Goal: Task Accomplishment & Management: Manage account settings

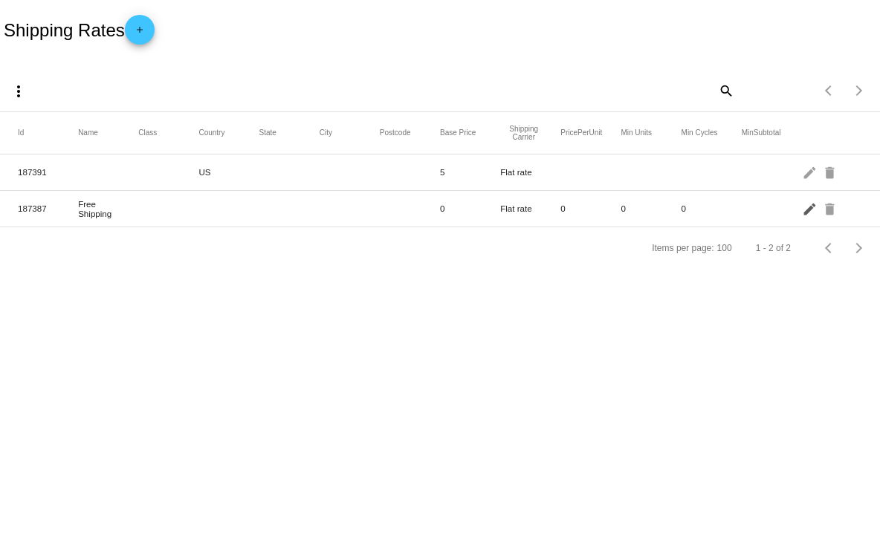
click at [806, 216] on mat-icon "edit" at bounding box center [811, 208] width 18 height 23
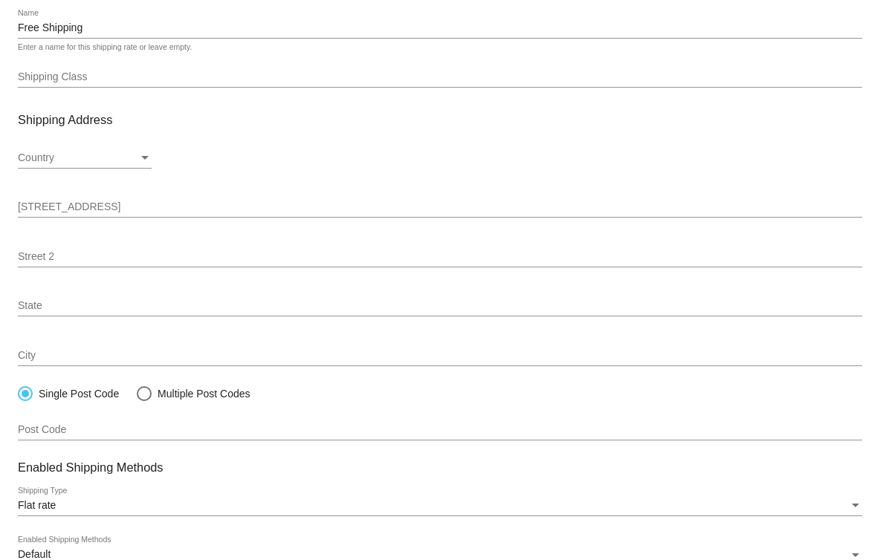
scroll to position [61, 0]
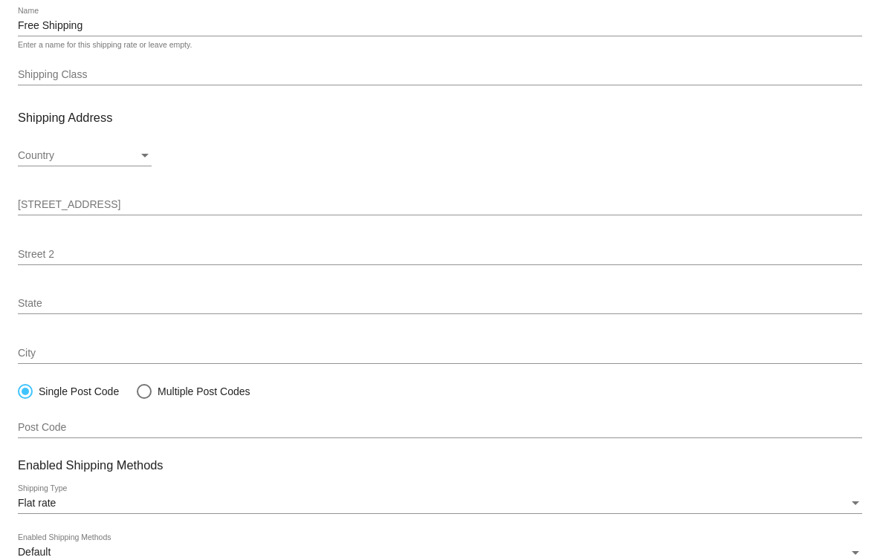
click at [482, 75] on input "Shipping Class" at bounding box center [440, 75] width 844 height 12
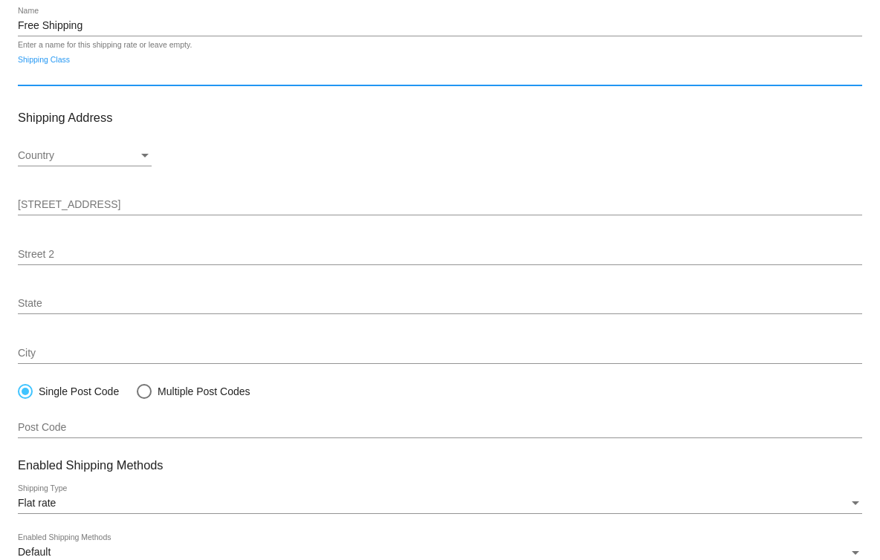
click at [549, 187] on mat-card-content "Free Shipping Name Enter a name for this shipping rate or leave empty. Shipping…" at bounding box center [440, 369] width 844 height 725
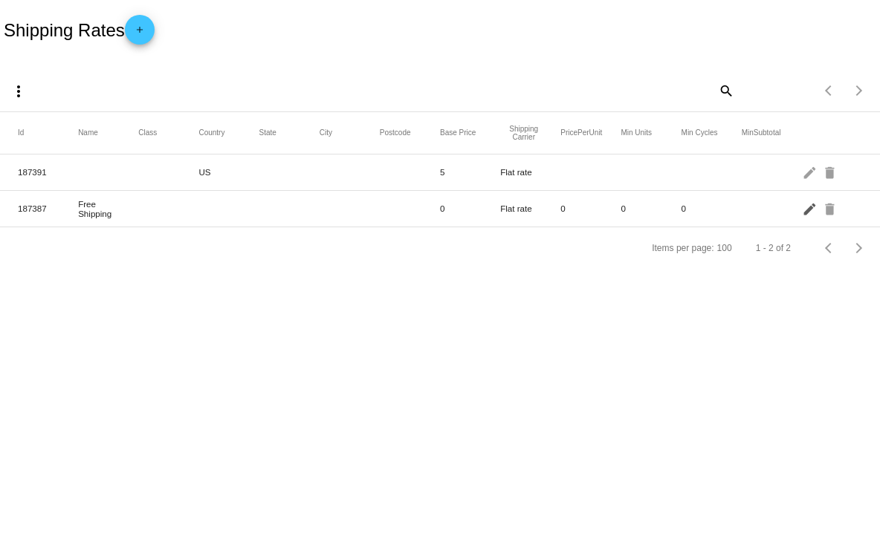
click at [809, 215] on mat-icon "edit" at bounding box center [811, 208] width 18 height 23
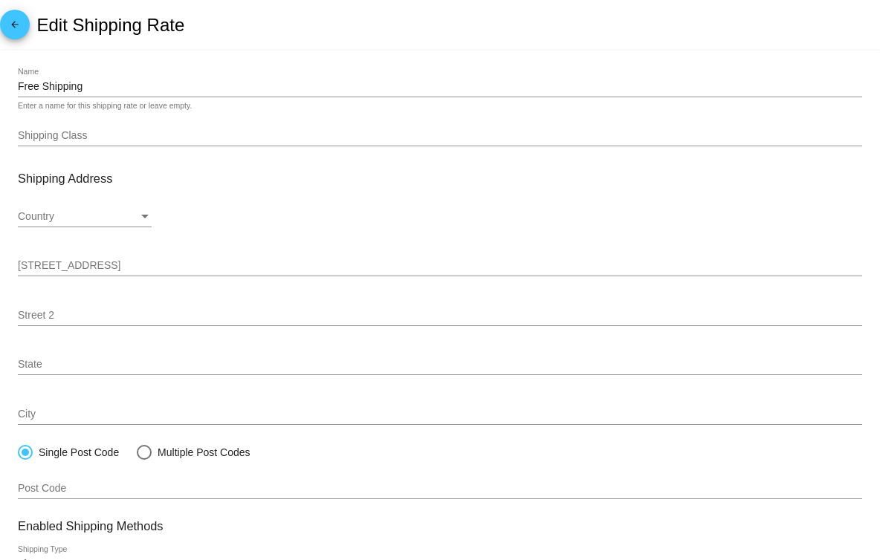
click at [649, 139] on input "Shipping Class" at bounding box center [440, 136] width 844 height 12
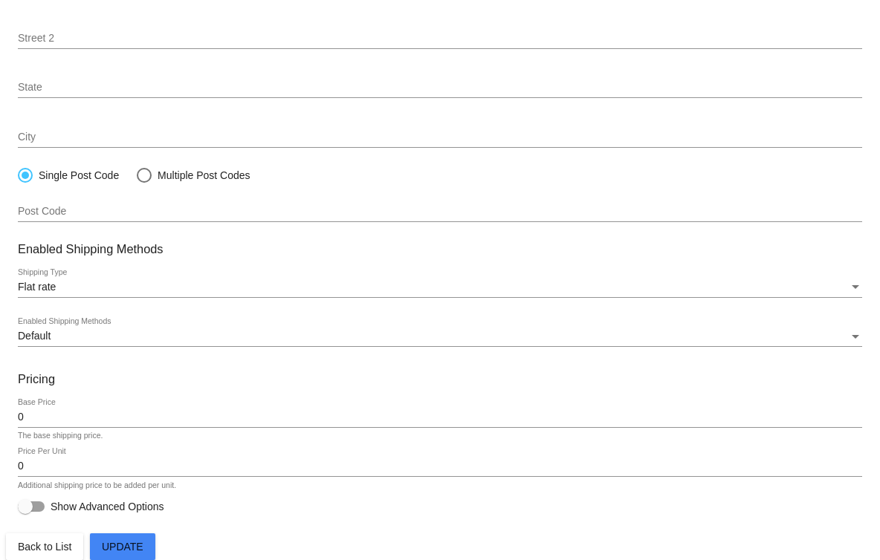
scroll to position [288, 0]
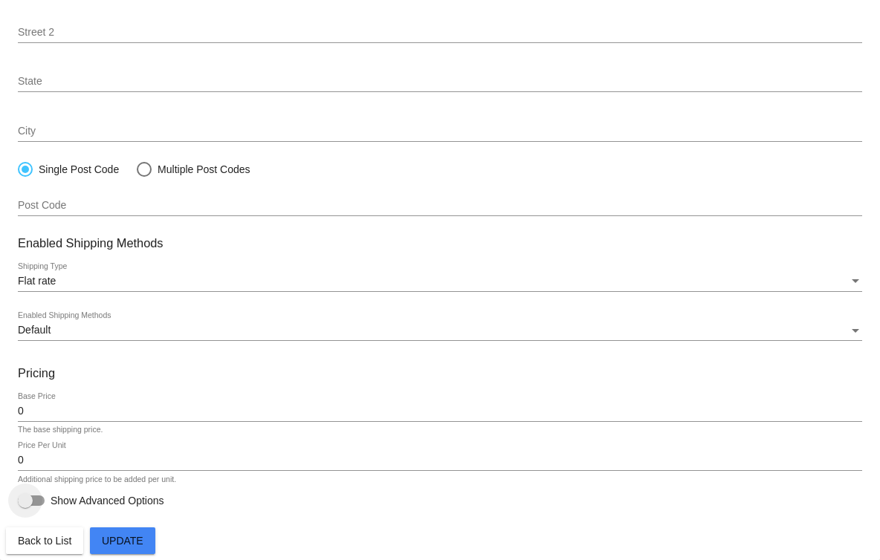
click at [42, 504] on div at bounding box center [31, 501] width 27 height 10
click at [25, 506] on input "Show Advanced Options" at bounding box center [25, 506] width 1 height 1
checkbox input "true"
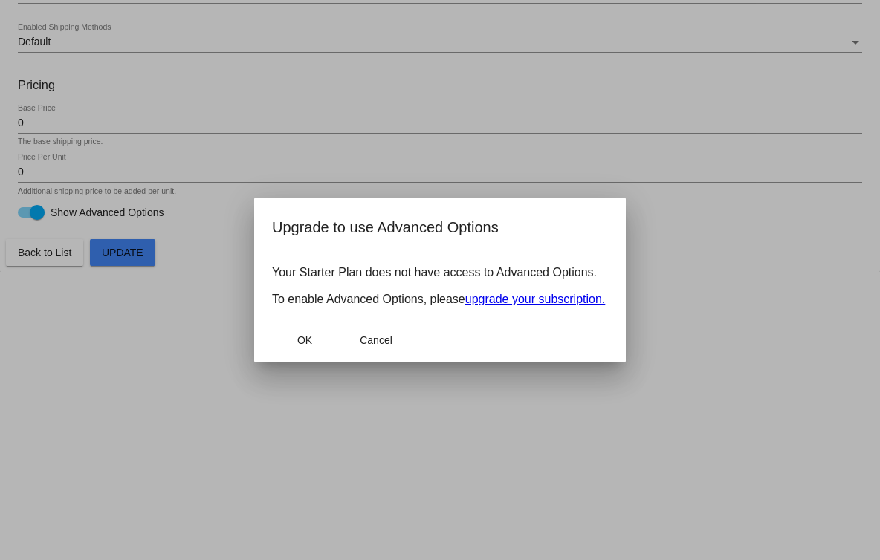
click at [465, 305] on link "upgrade your subscription." at bounding box center [535, 299] width 140 height 13
click at [465, 304] on link "upgrade your subscription." at bounding box center [535, 299] width 140 height 13
click at [316, 354] on button "OK" at bounding box center [304, 340] width 65 height 27
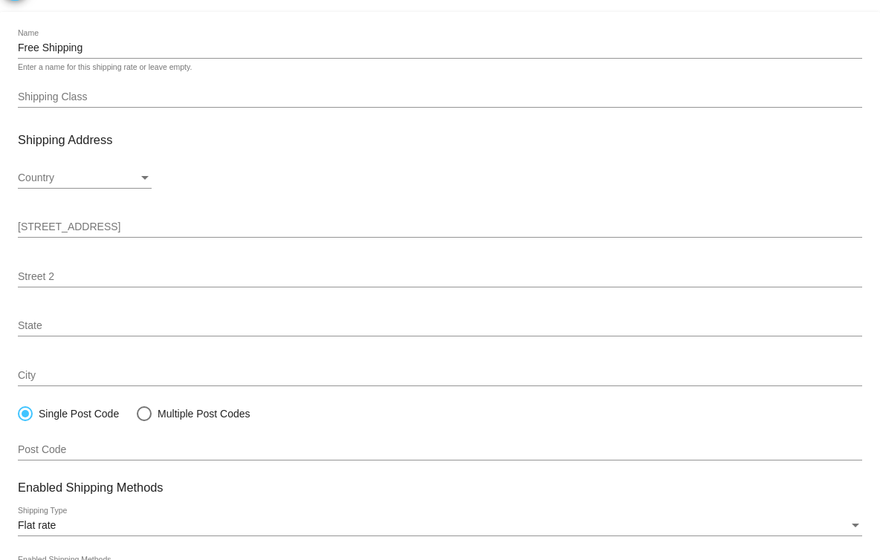
scroll to position [0, 0]
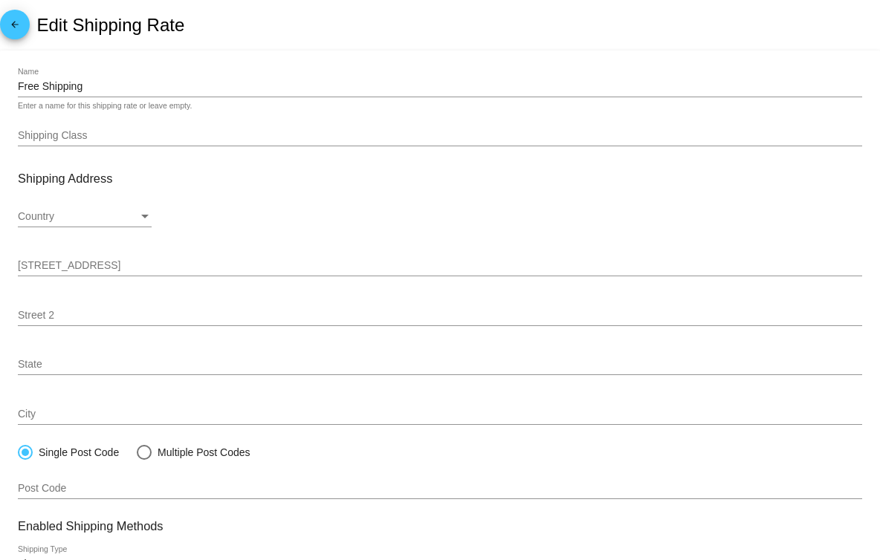
click at [17, 19] on span "arrow_back" at bounding box center [15, 28] width 18 height 36
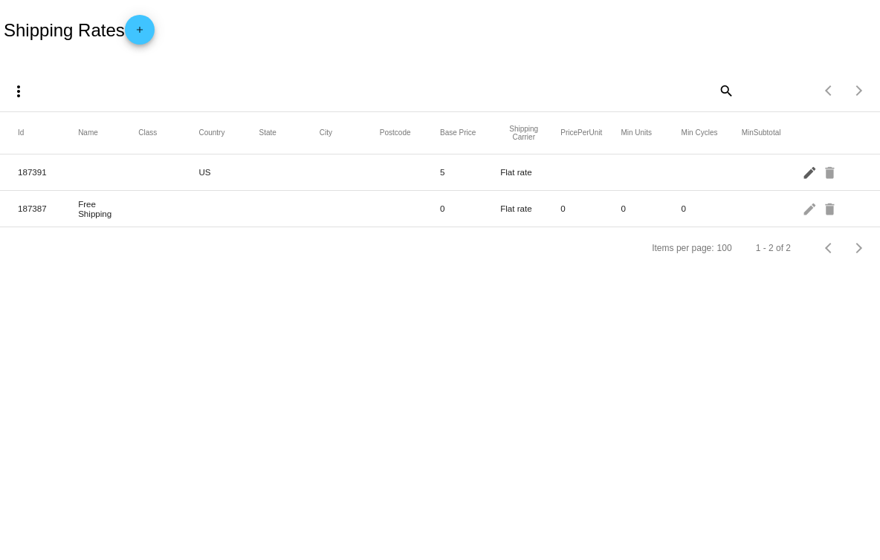
click at [811, 170] on mat-icon "edit" at bounding box center [811, 172] width 18 height 23
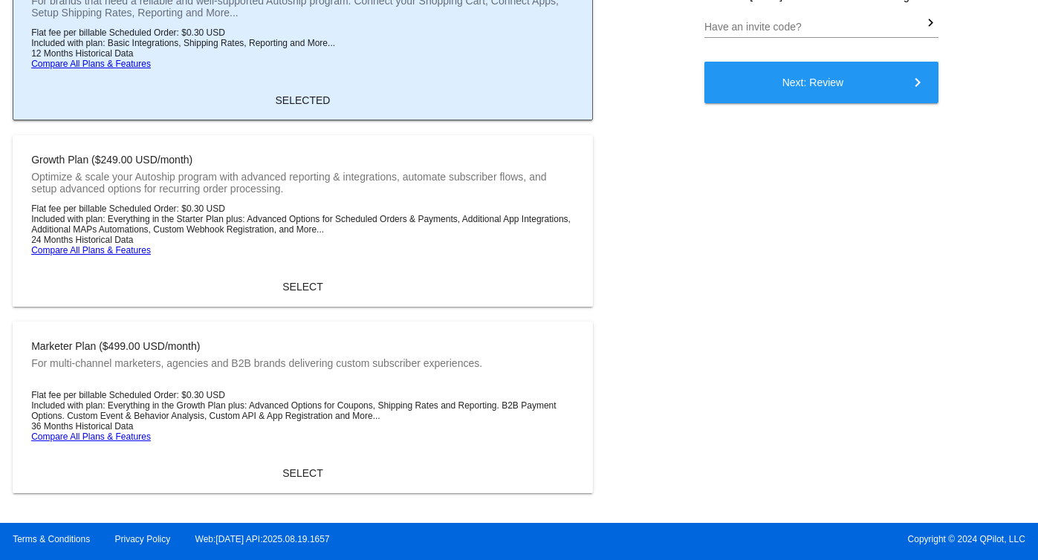
scroll to position [254, 0]
click at [97, 63] on li "Compare All Plans & Features" at bounding box center [302, 64] width 543 height 10
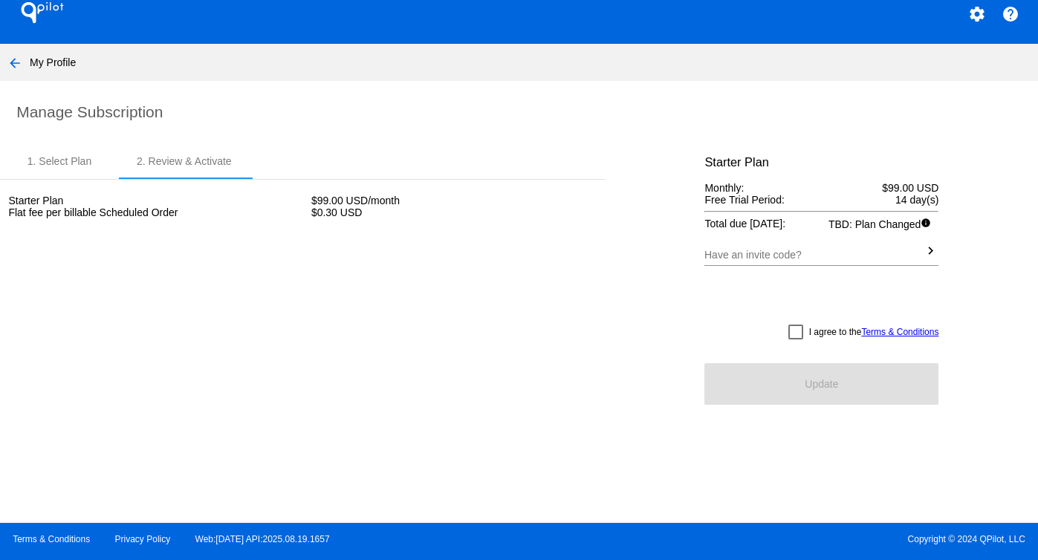
scroll to position [18, 0]
click at [14, 69] on mat-icon "arrow_back" at bounding box center [15, 63] width 18 height 18
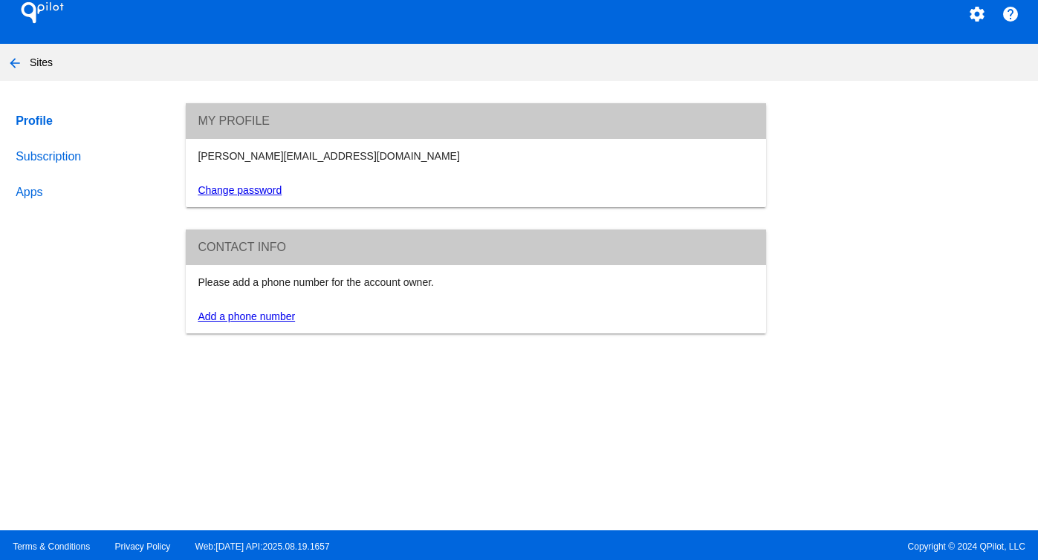
click at [42, 154] on link "Subscription" at bounding box center [87, 157] width 148 height 36
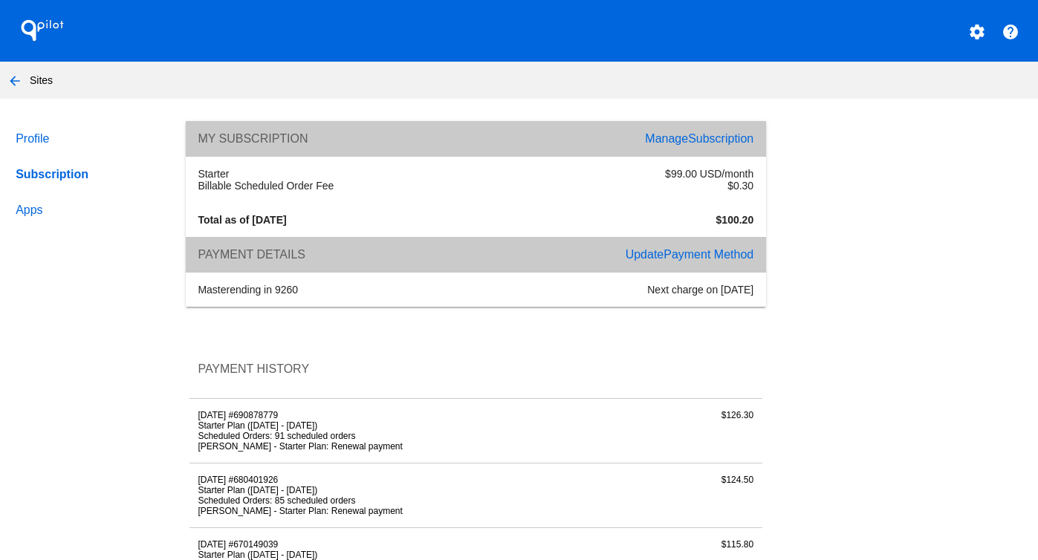
click at [36, 24] on h1 "QPilot" at bounding box center [42, 31] width 59 height 30
click at [32, 135] on link "Profile" at bounding box center [87, 139] width 148 height 36
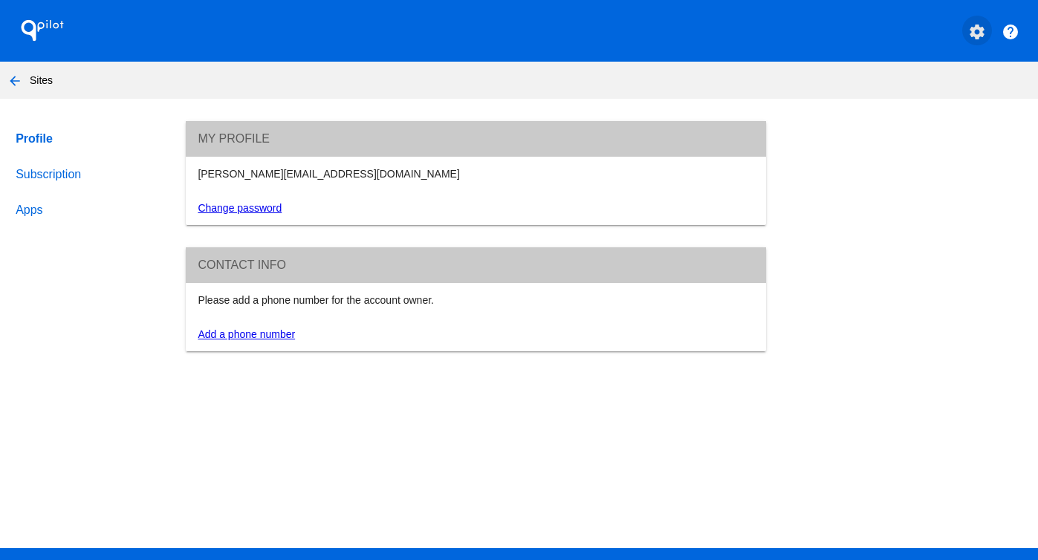
click at [983, 40] on mat-icon "settings" at bounding box center [977, 32] width 18 height 18
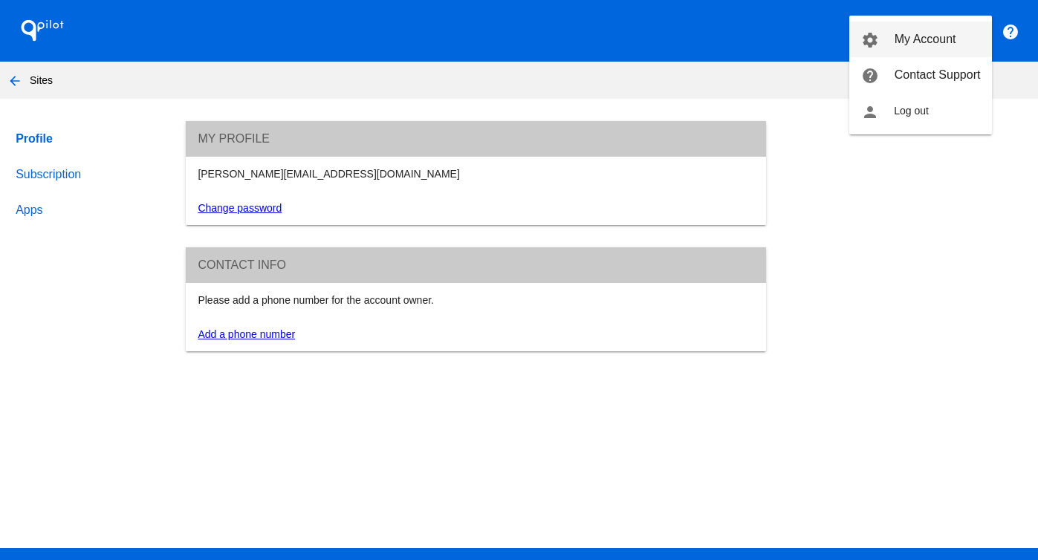
click at [955, 34] on span "My Account" at bounding box center [926, 39] width 62 height 13
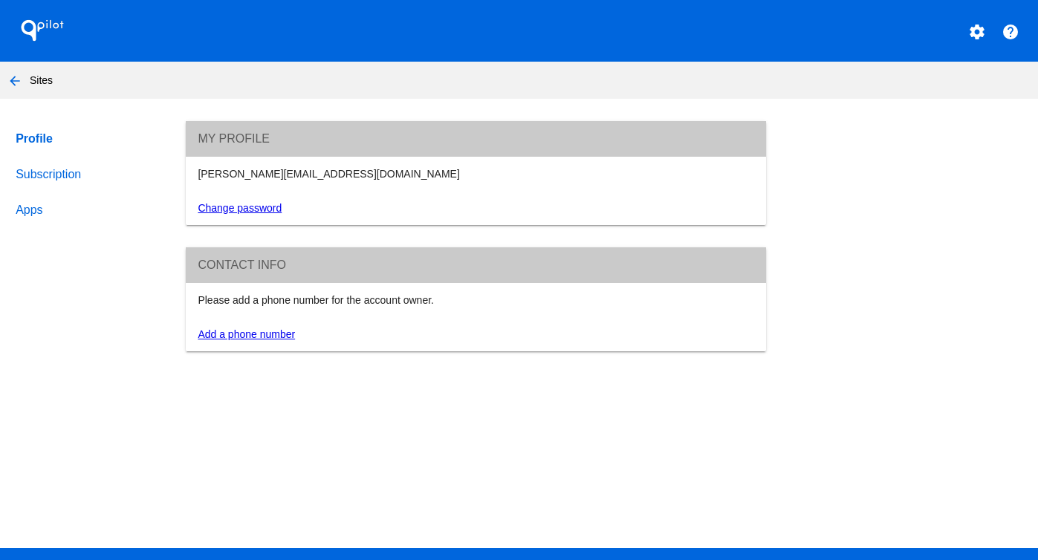
click at [32, 22] on h1 "QPilot" at bounding box center [42, 31] width 59 height 30
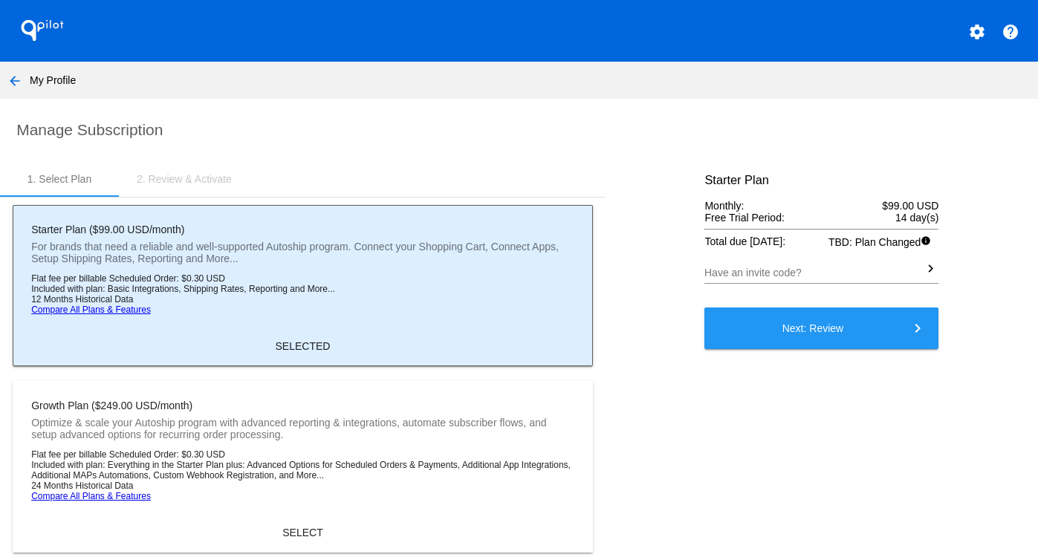
click at [87, 310] on link "Compare All Plans & Features" at bounding box center [91, 310] width 120 height 10
